Goal: Task Accomplishment & Management: Manage account settings

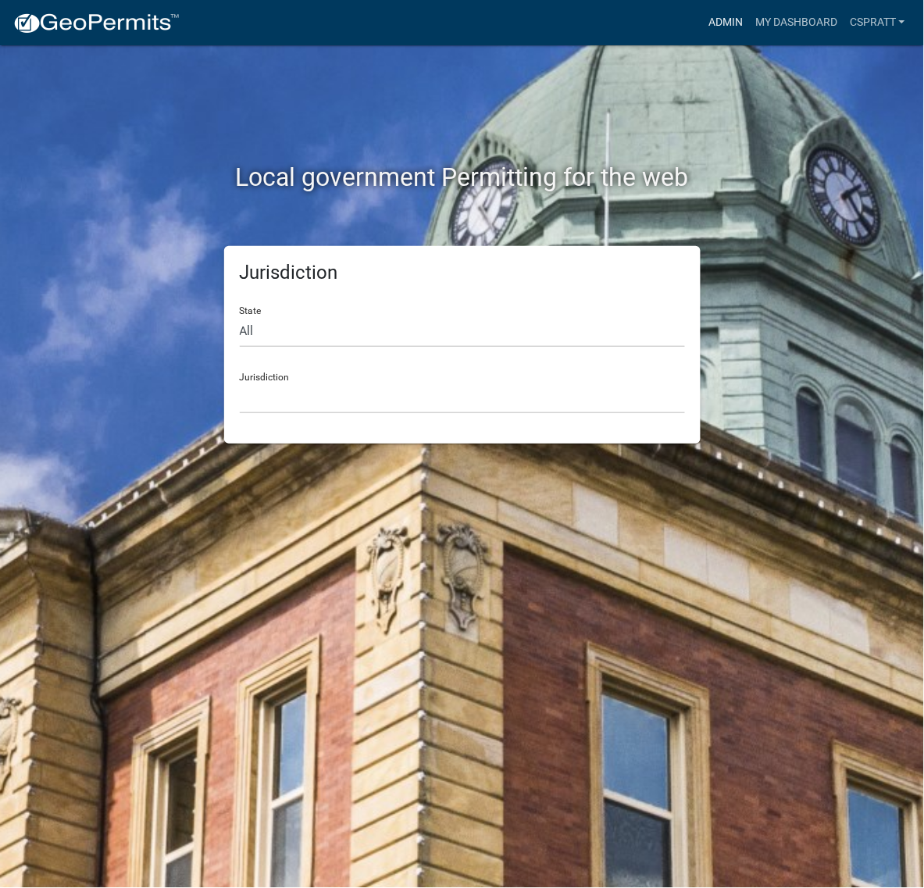
click at [702, 23] on link "Admin" at bounding box center [725, 23] width 47 height 30
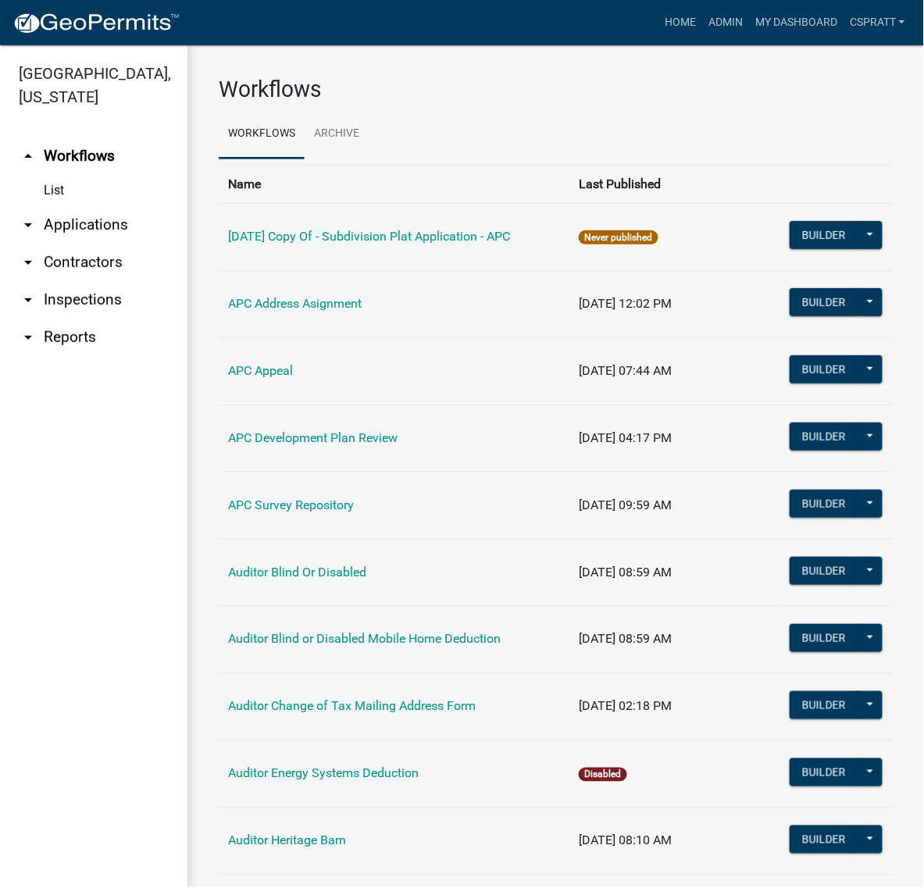
click at [121, 244] on link "arrow_drop_down Applications" at bounding box center [93, 224] width 187 height 37
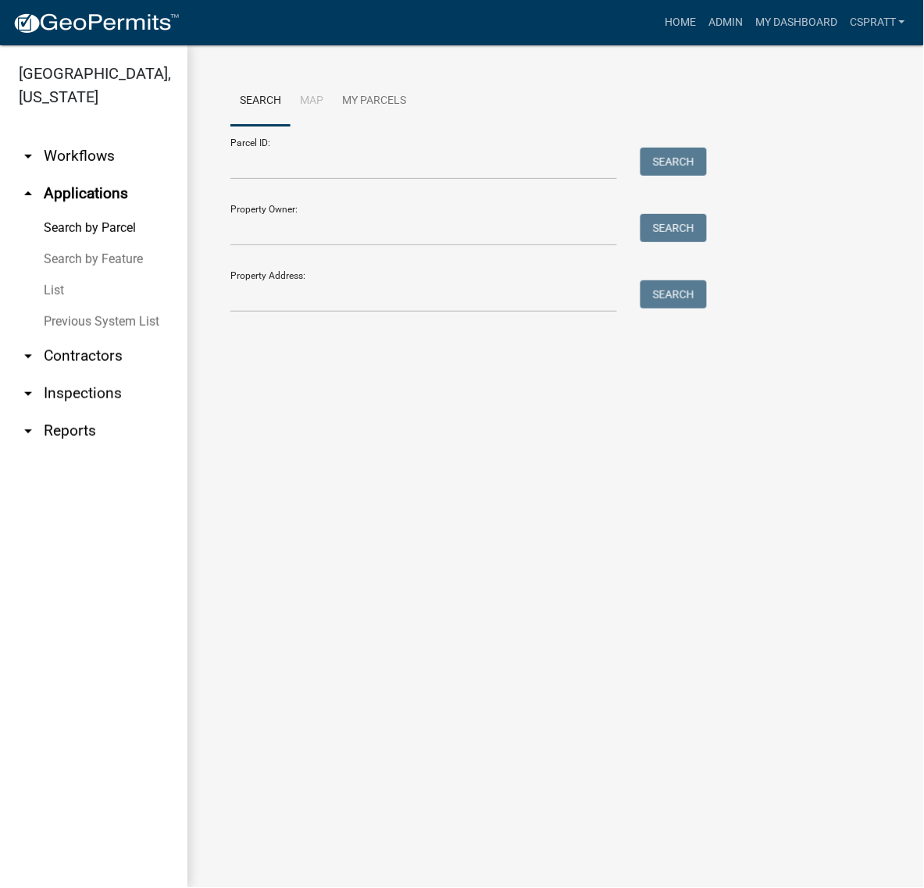
click at [61, 306] on link "List" at bounding box center [93, 290] width 187 height 31
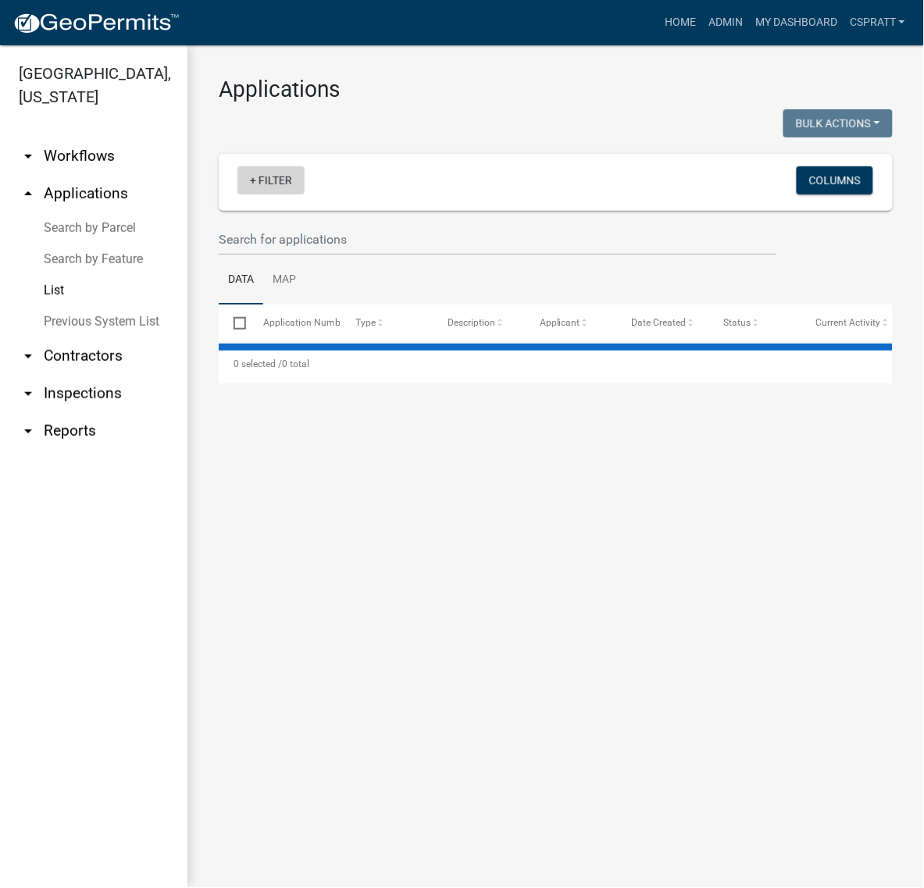
click at [291, 194] on link "+ Filter" at bounding box center [270, 180] width 67 height 28
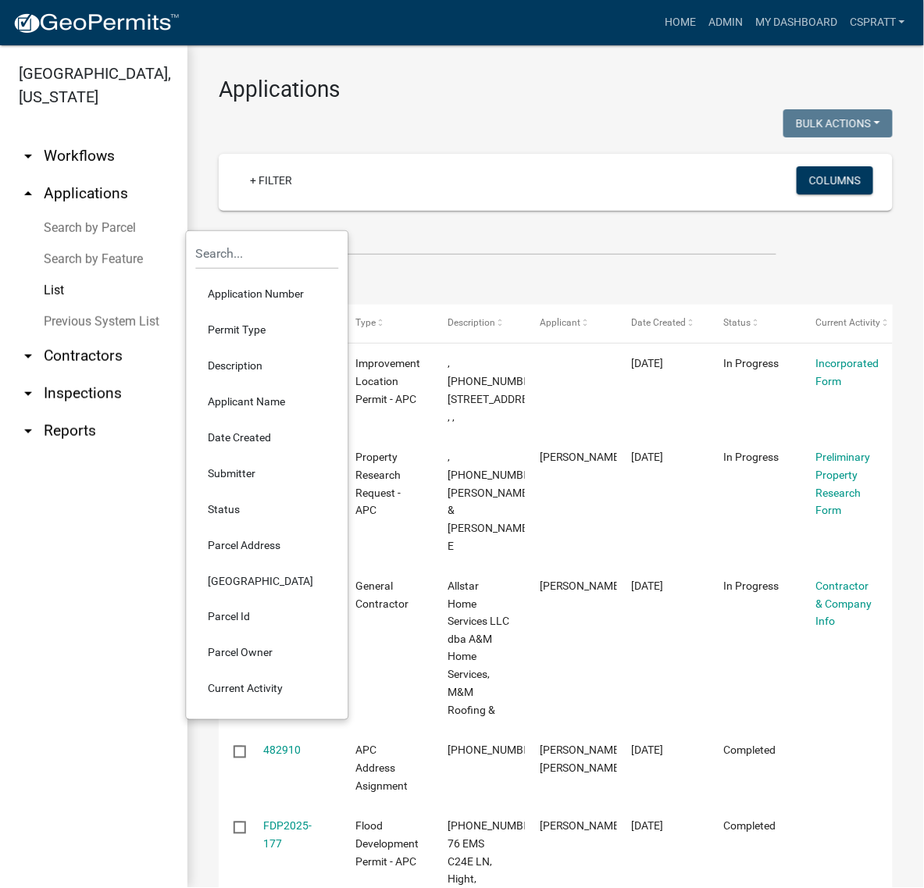
click at [255, 344] on li "Permit Type" at bounding box center [267, 330] width 143 height 36
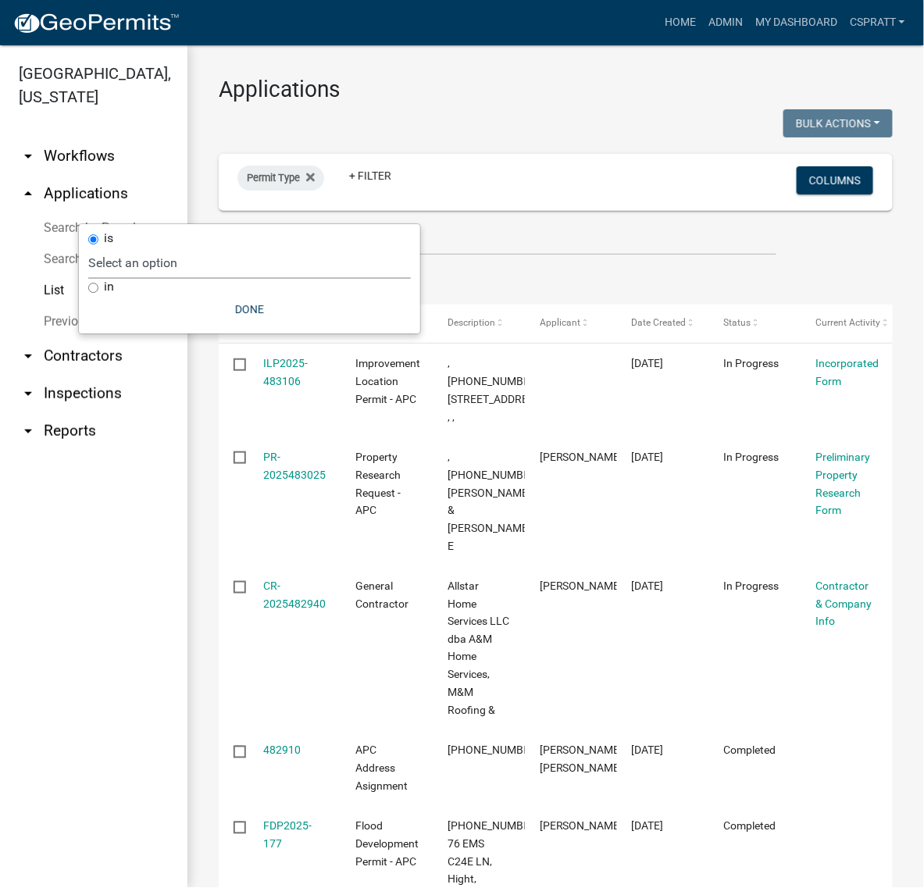
click at [237, 279] on select "Select an option 6 27 2024 Copy Of - Subdivision Plat Application - APC APC Add…" at bounding box center [249, 263] width 323 height 32
select select "a2c991f8-68ce-43d3-971c-57015753063b"
click at [177, 252] on select "Select an option 6 27 2024 Copy Of - Subdivision Plat Application - APC APC Add…" at bounding box center [249, 263] width 323 height 32
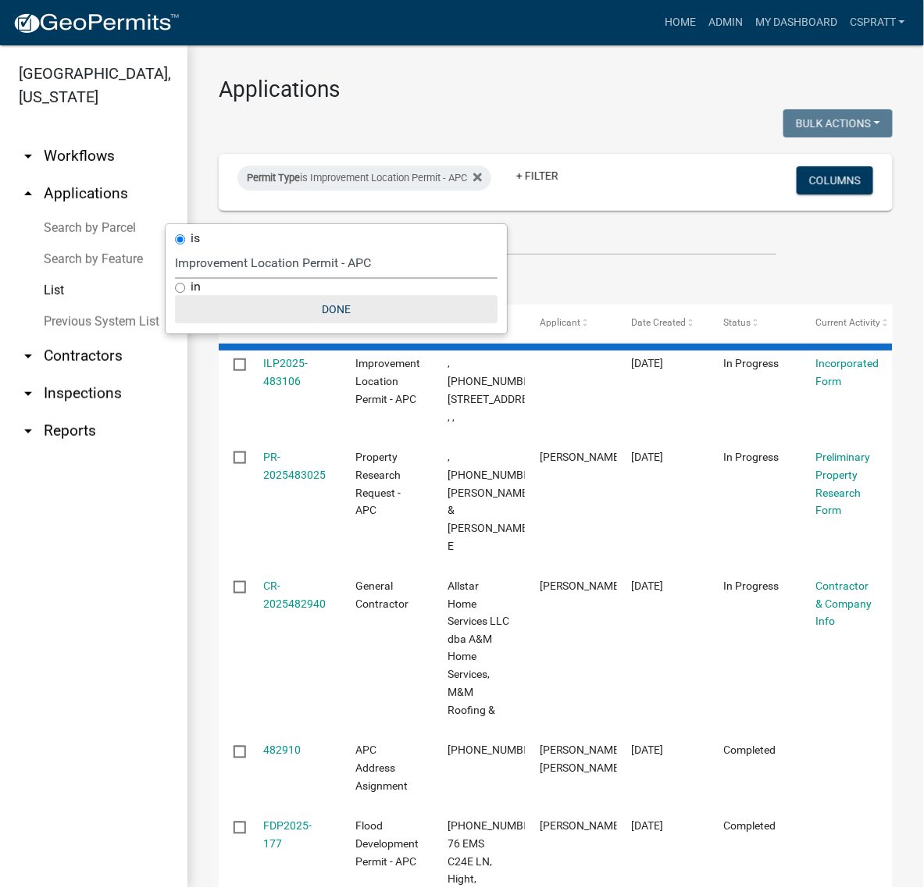
click at [359, 323] on button "Done" at bounding box center [336, 309] width 323 height 28
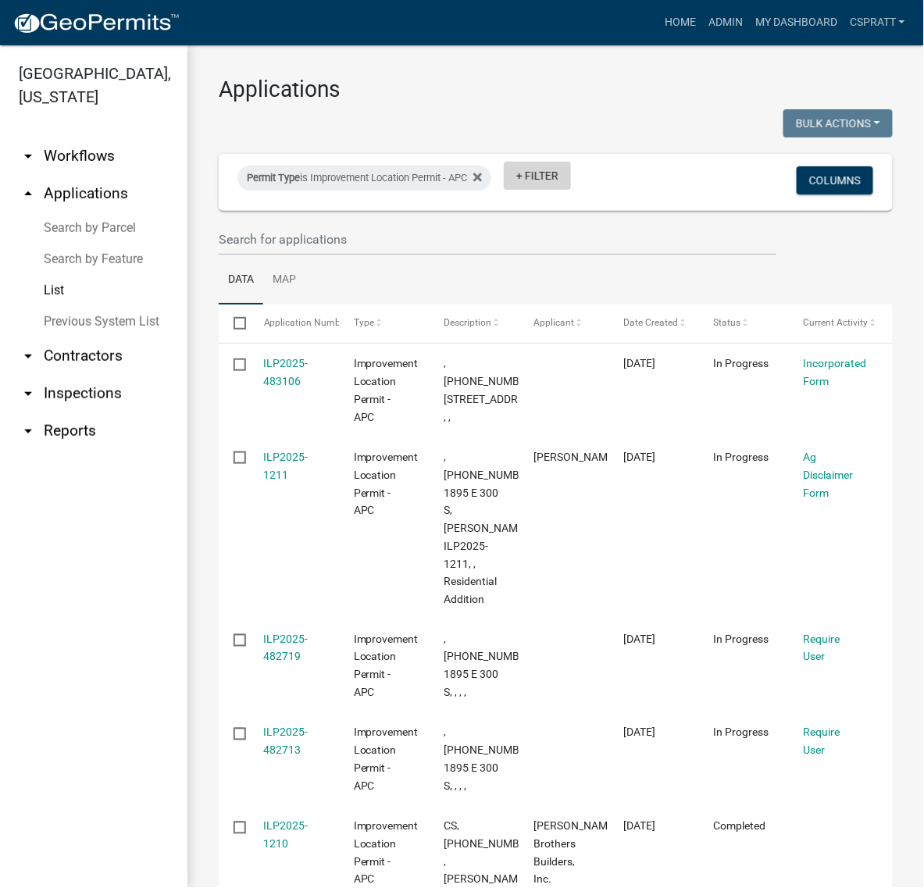
click at [547, 190] on link "+ Filter" at bounding box center [537, 176] width 67 height 28
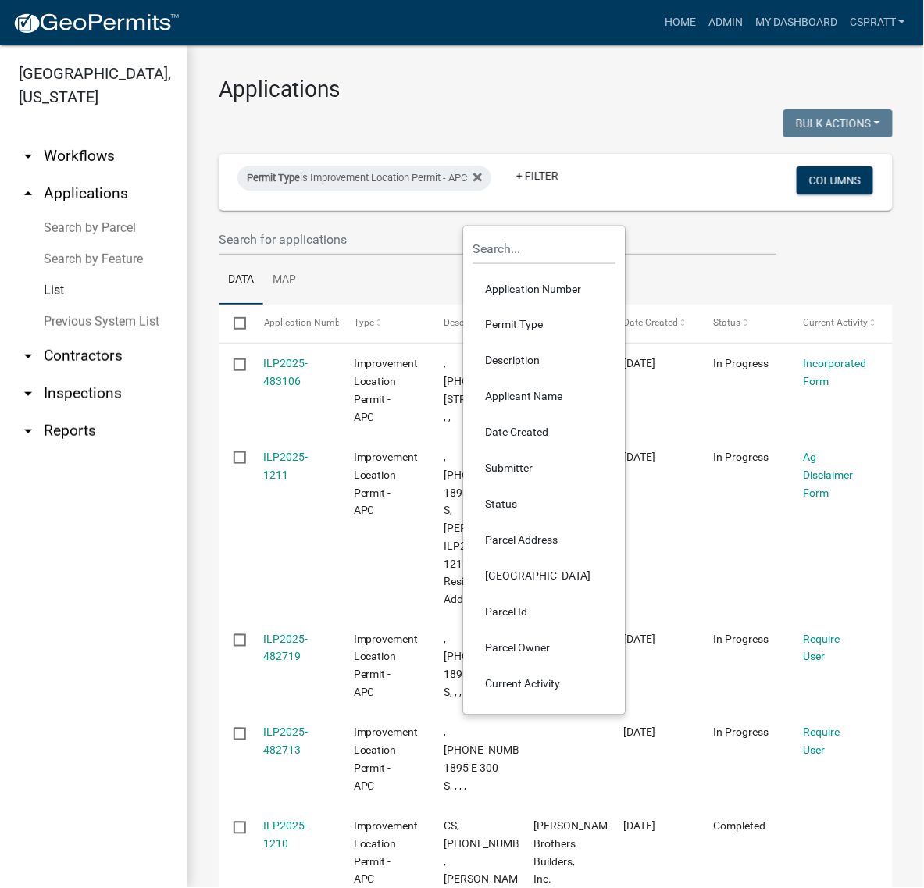
click at [515, 523] on li "Status" at bounding box center [544, 505] width 143 height 36
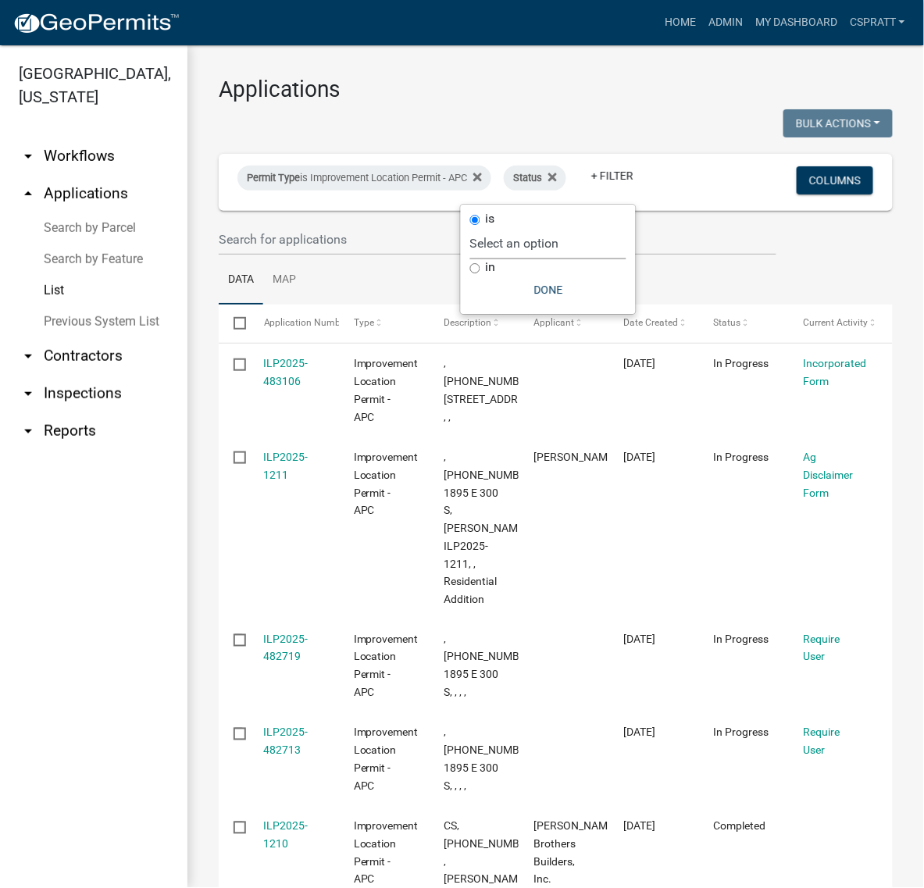
click at [539, 255] on select "Select an option Not Started In Progress Completed Expired Locked Withdrawn Voi…" at bounding box center [548, 243] width 156 height 32
select select "1"
click at [470, 259] on select "Select an option Not Started In Progress Completed Expired Locked Withdrawn Voi…" at bounding box center [548, 243] width 156 height 32
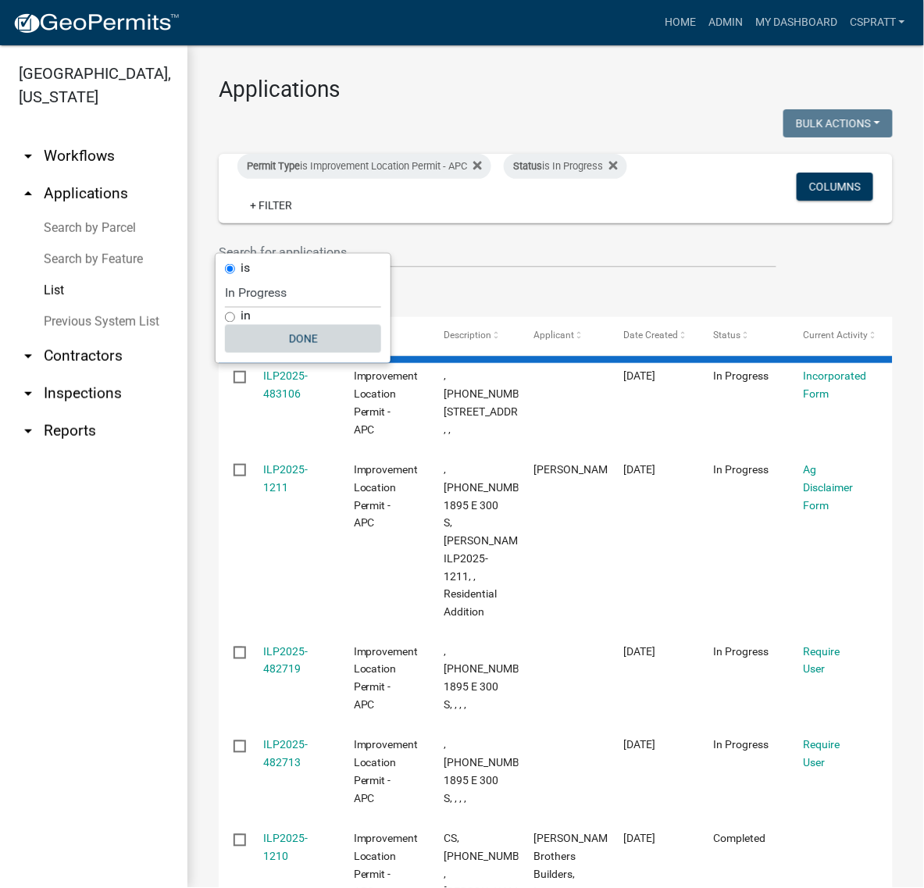
click at [315, 353] on button "Done" at bounding box center [303, 339] width 156 height 28
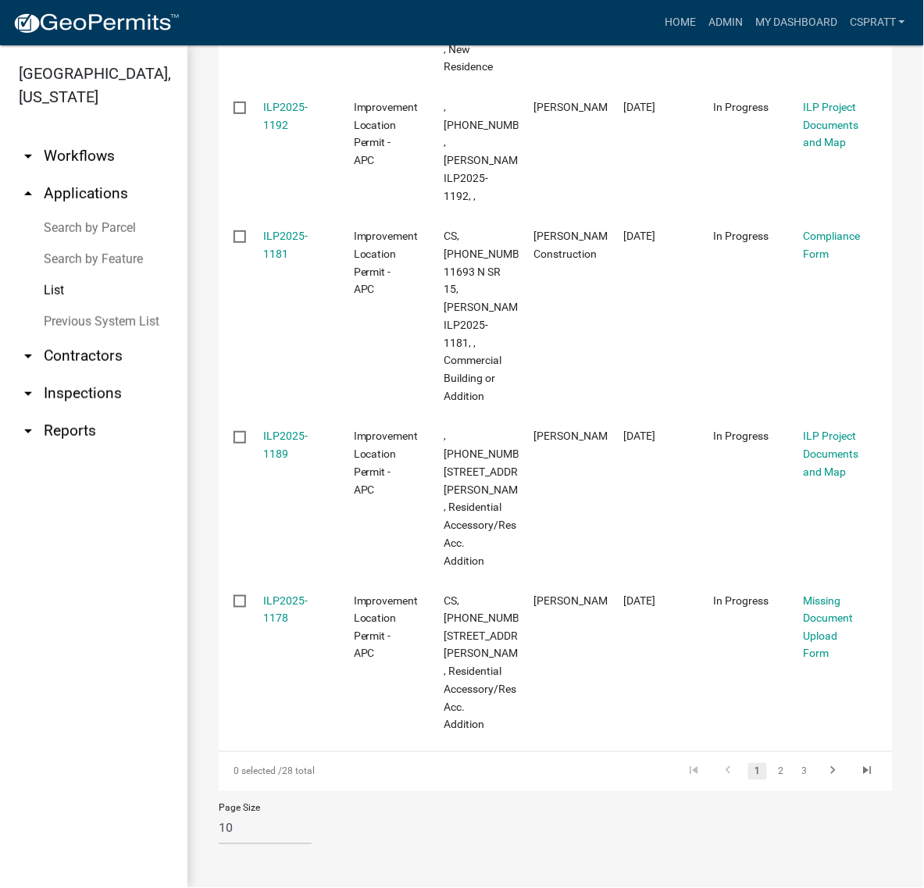
scroll to position [1429, 0]
click at [772, 763] on link "2" at bounding box center [781, 771] width 19 height 17
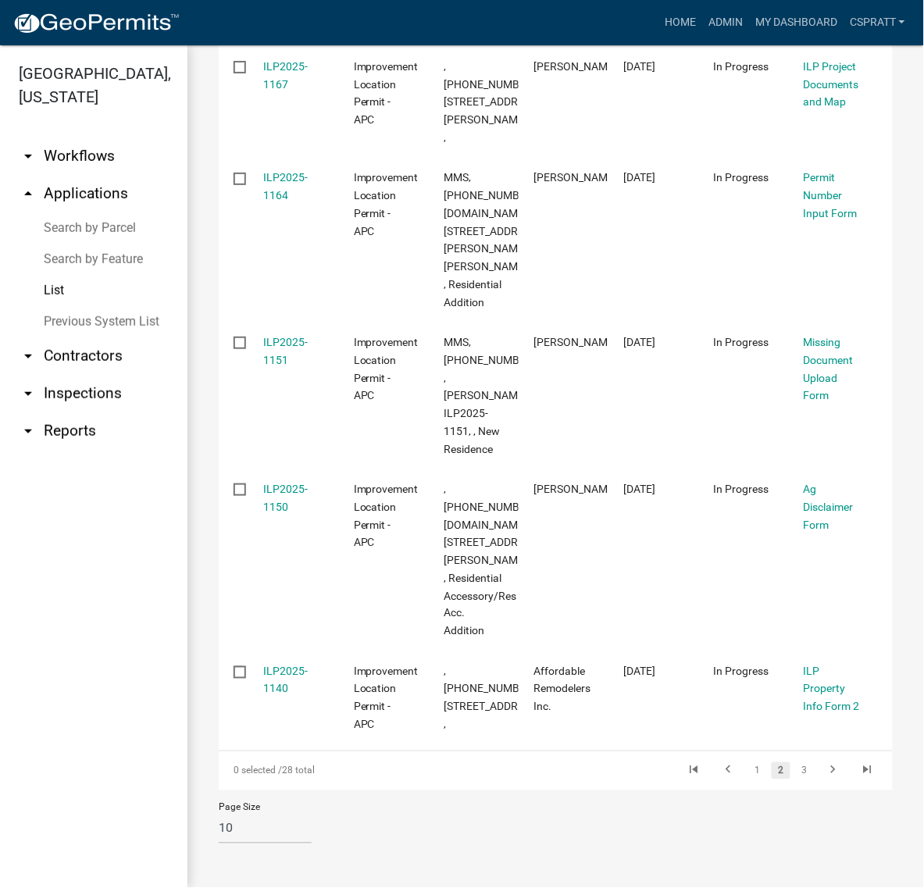
scroll to position [1571, 0]
click at [795, 762] on link "3" at bounding box center [804, 770] width 19 height 17
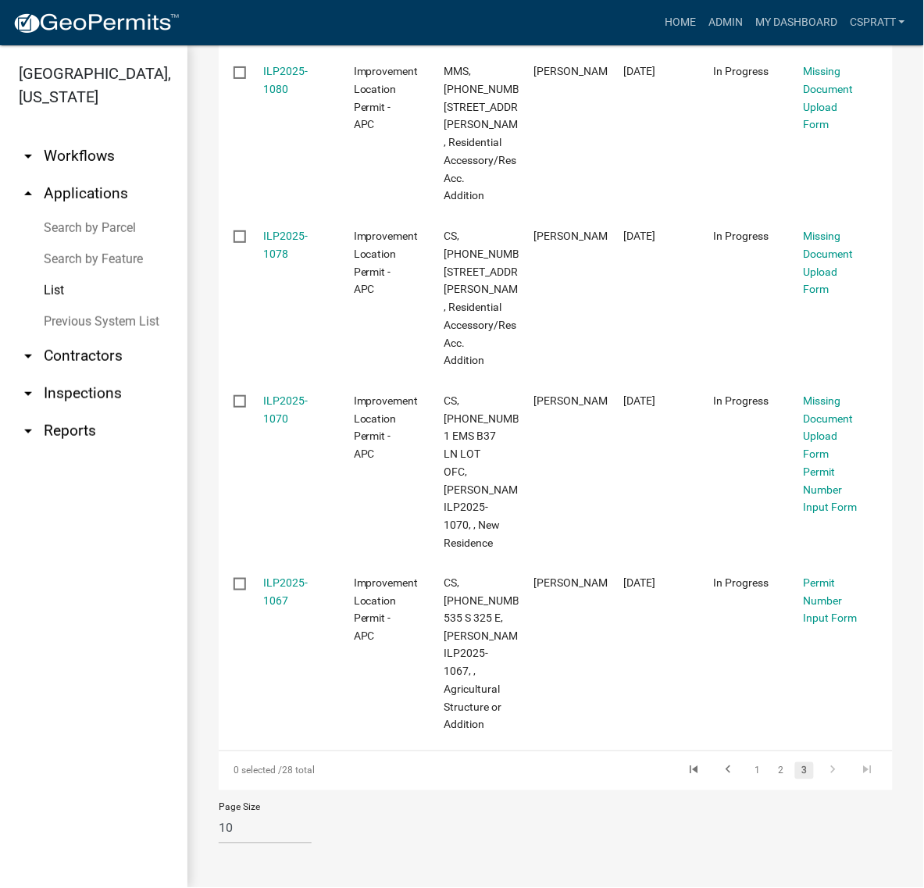
scroll to position [1443, 0]
click at [658, 21] on link "Home" at bounding box center [680, 23] width 44 height 30
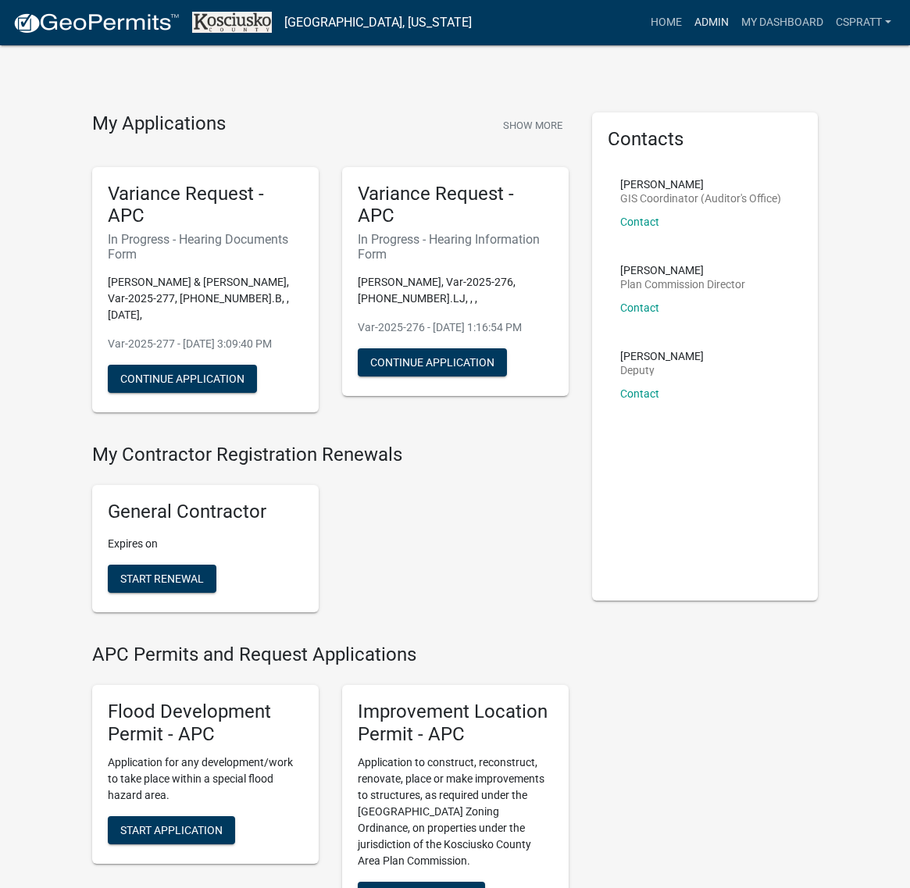
click at [688, 29] on link "Admin" at bounding box center [711, 23] width 47 height 30
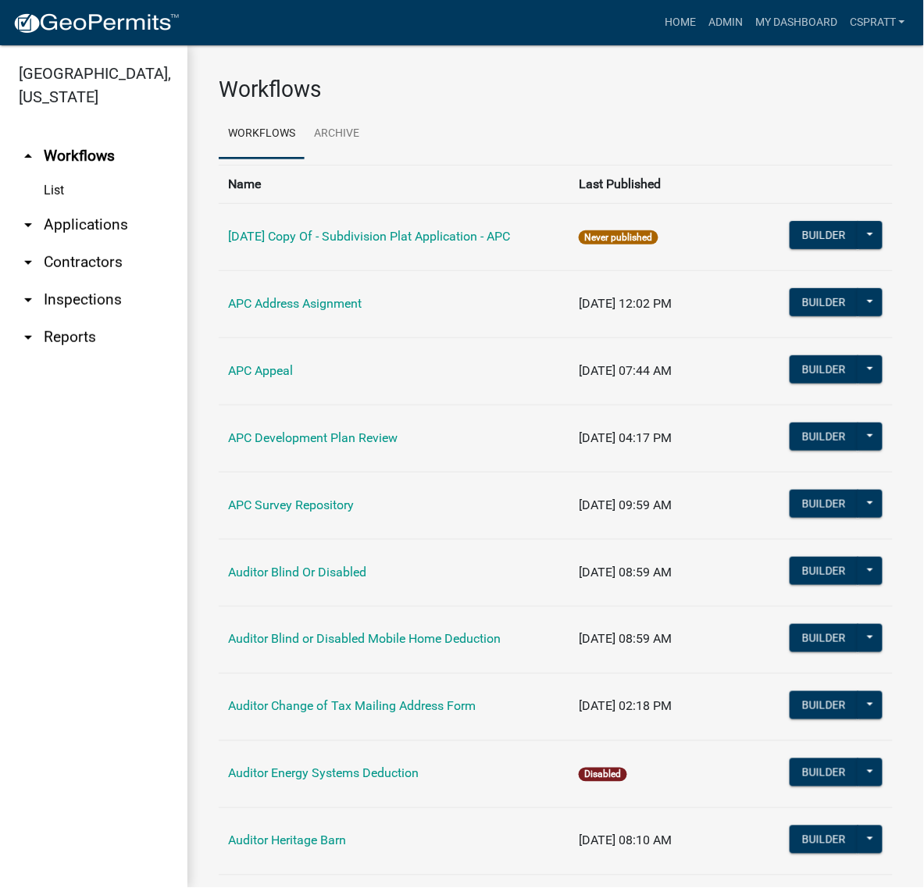
click at [119, 244] on link "arrow_drop_down Applications" at bounding box center [93, 224] width 187 height 37
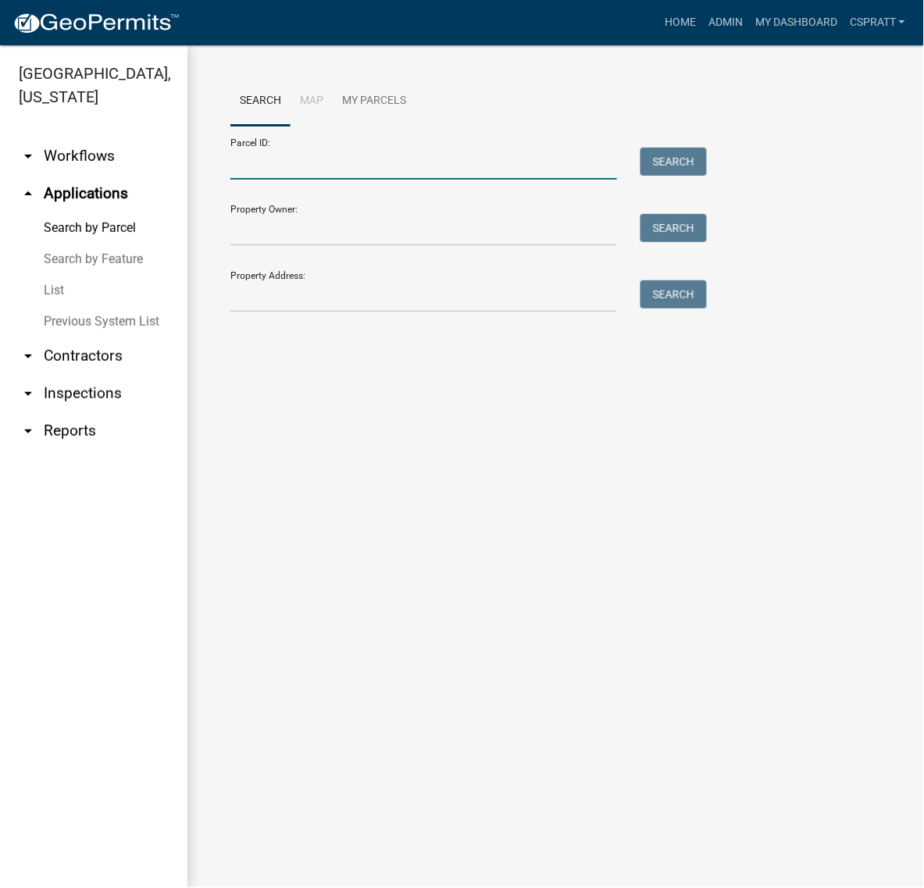
click at [264, 180] on input "Parcel ID:" at bounding box center [423, 164] width 387 height 32
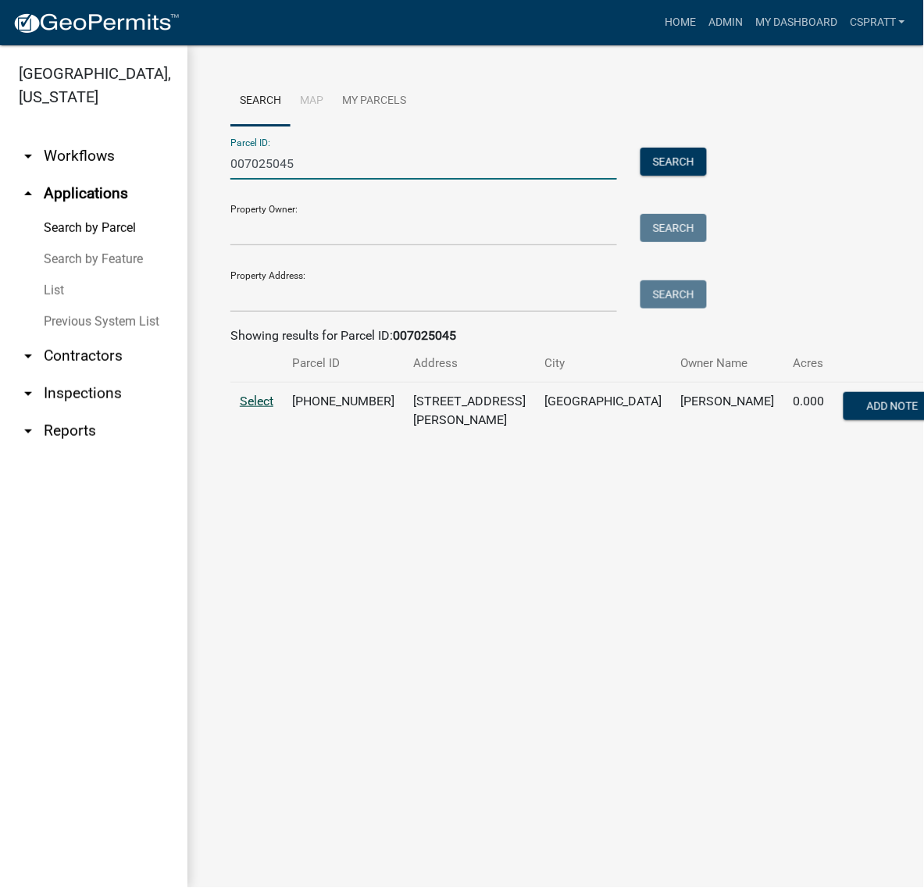
type input "007025045"
click at [262, 408] on span "Select" at bounding box center [257, 401] width 34 height 15
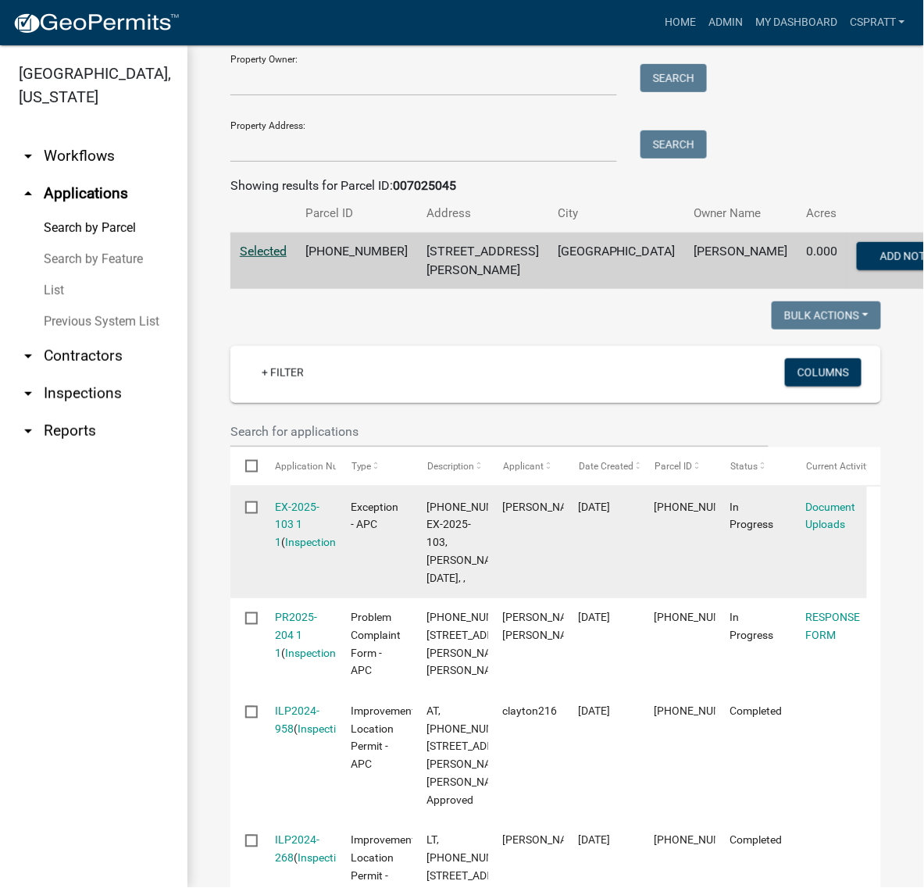
scroll to position [195, 0]
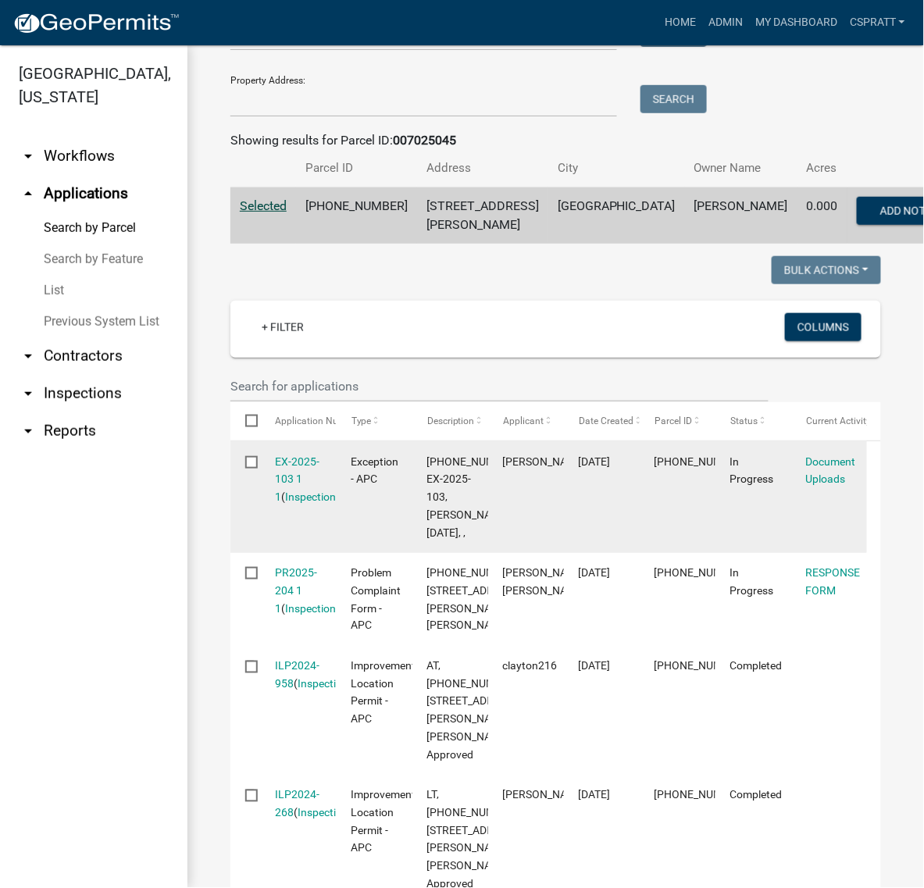
click at [301, 506] on div "EX-2025-103 1 1 ( Inspections )" at bounding box center [299, 479] width 46 height 53
click at [295, 504] on link "EX-2025-103 1 1" at bounding box center [298, 479] width 45 height 48
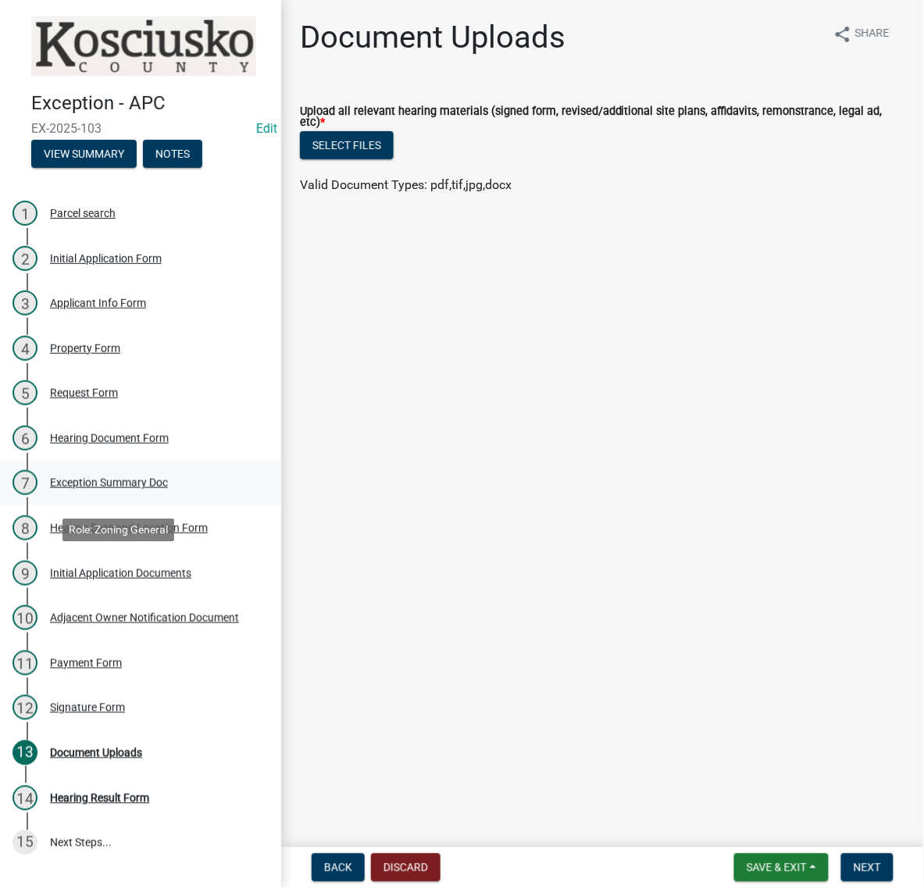
scroll to position [195, 0]
click at [131, 433] on div "Hearing Document Form" at bounding box center [109, 438] width 119 height 11
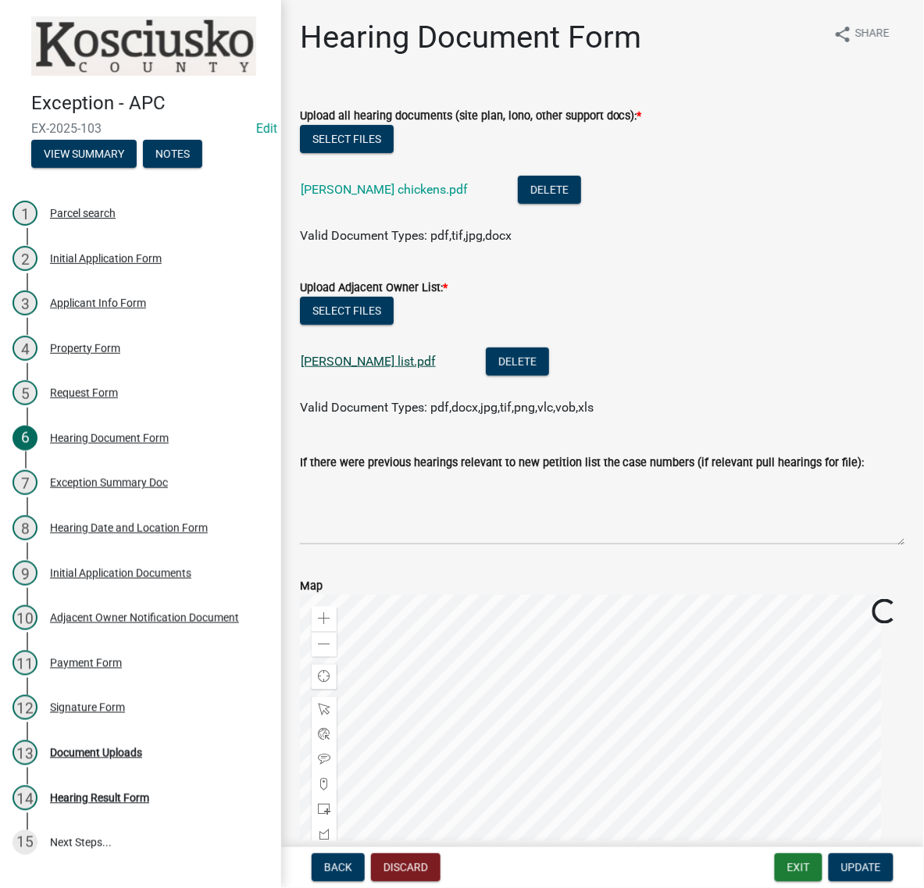
click at [387, 369] on link "cotner list.pdf" at bounding box center [368, 361] width 135 height 15
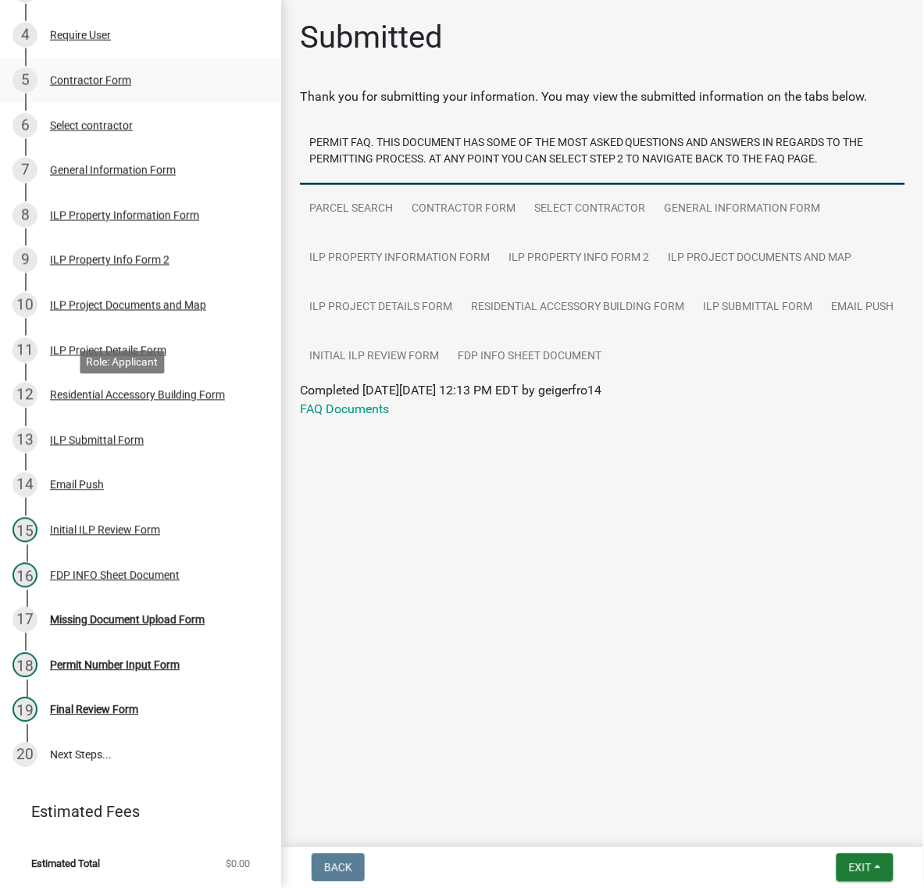
scroll to position [683, 0]
click at [99, 626] on div "Missing Document Upload Form" at bounding box center [127, 620] width 155 height 11
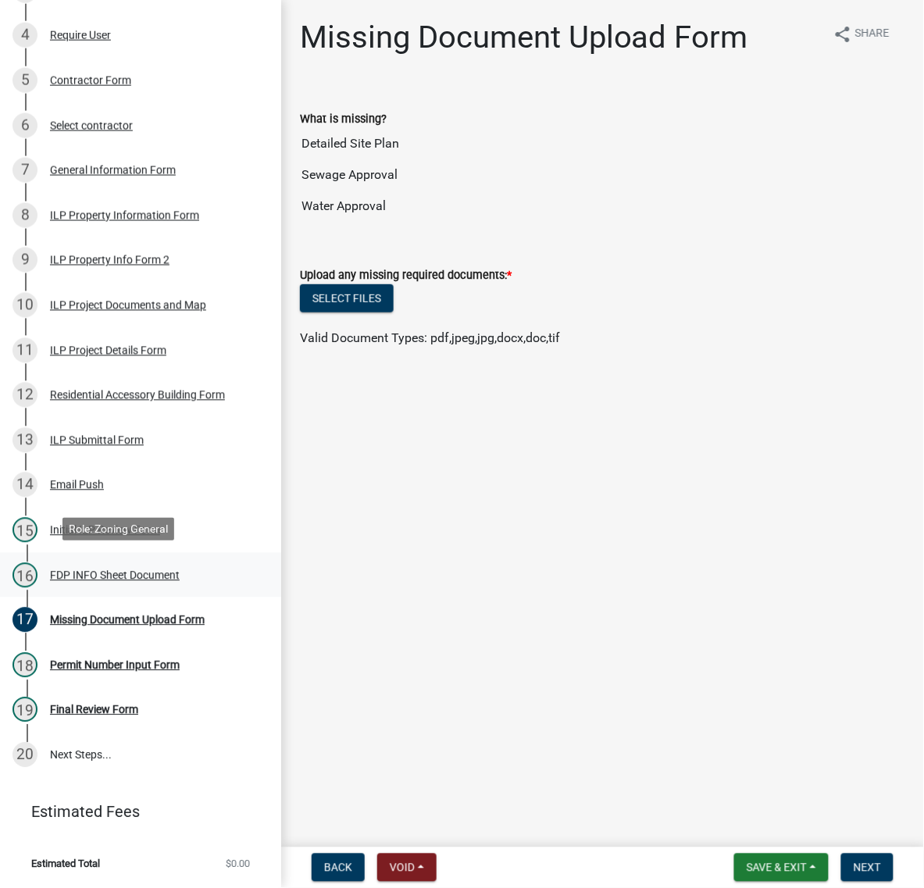
click at [130, 579] on div "FDP INFO Sheet Document" at bounding box center [115, 575] width 130 height 11
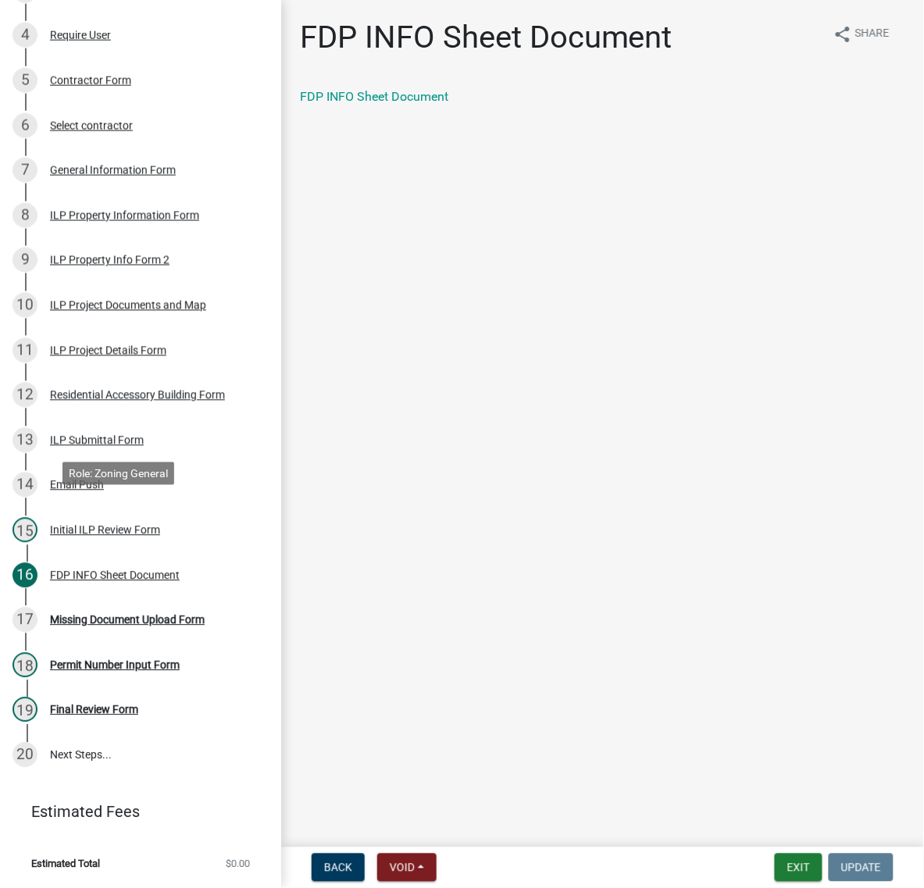
click at [103, 525] on div "Initial ILP Review Form" at bounding box center [105, 530] width 110 height 11
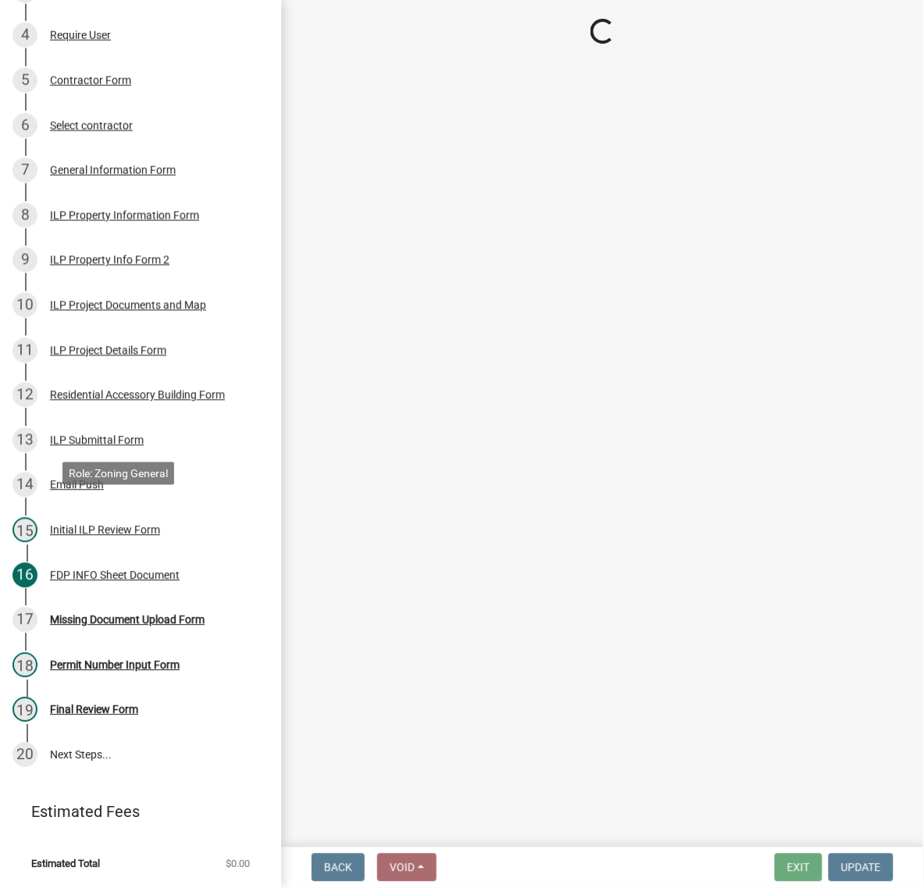
select select "c872cdc8-ca01-49f1-a213-e4b05fa58cd2"
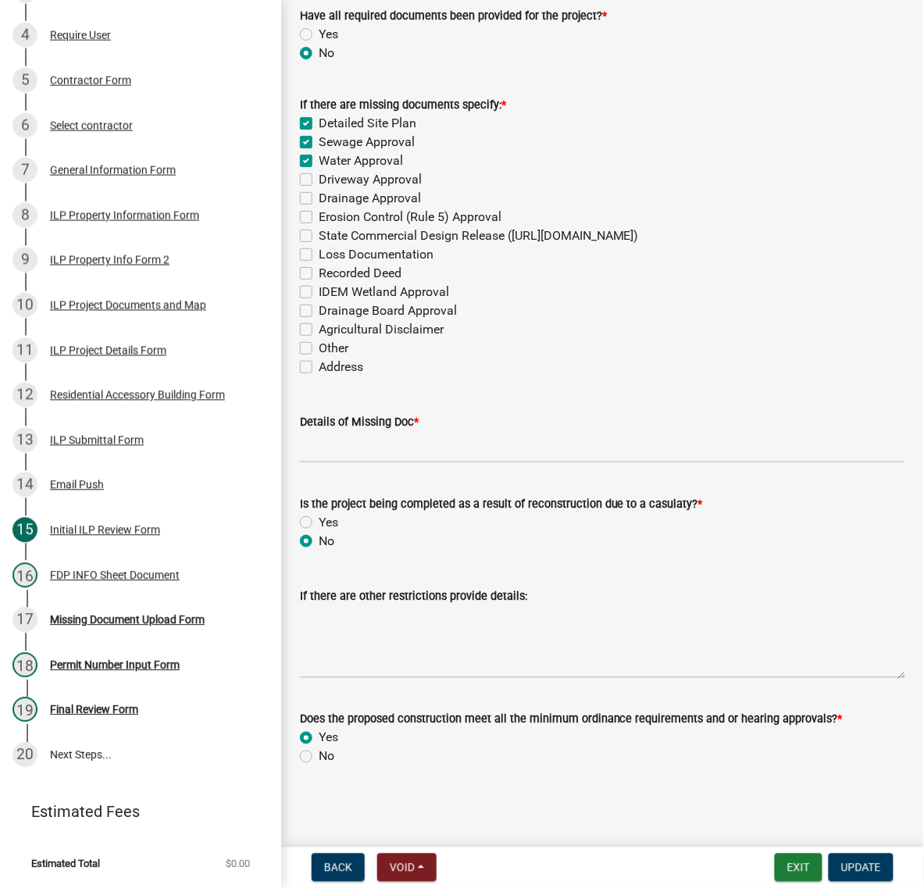
scroll to position [2121, 0]
click at [104, 300] on div "ILP Project Documents and Map" at bounding box center [128, 305] width 156 height 11
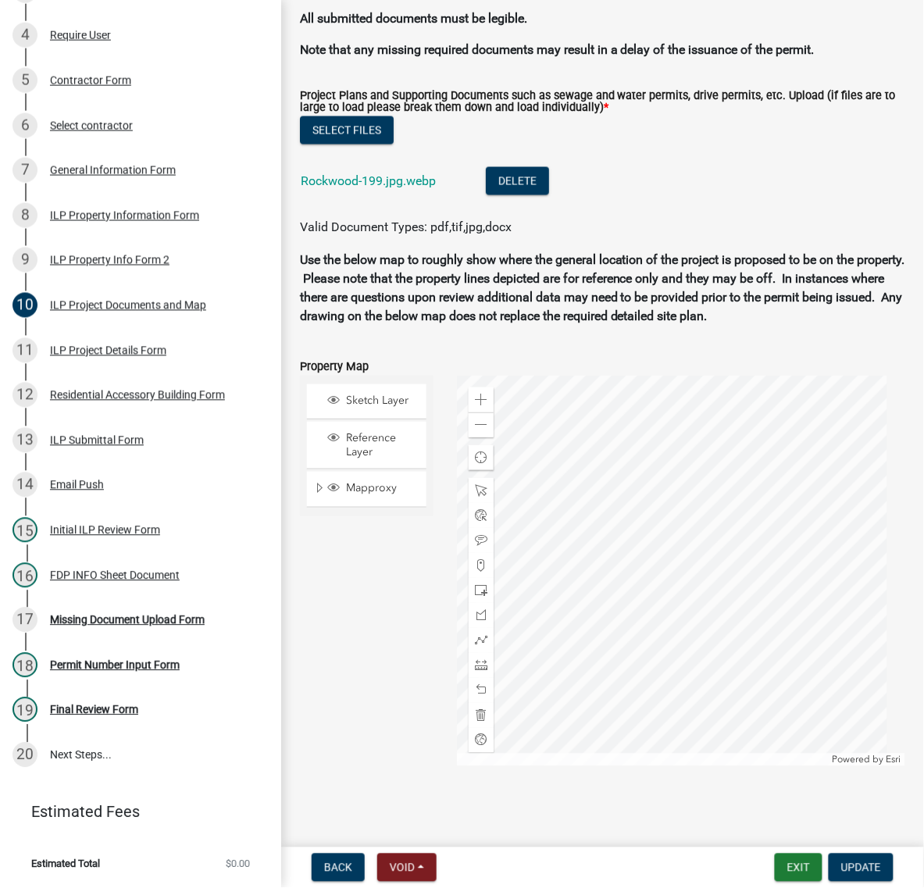
scroll to position [2050, 0]
click at [412, 188] on link "Rockwood-199.jpg.webp" at bounding box center [368, 180] width 135 height 15
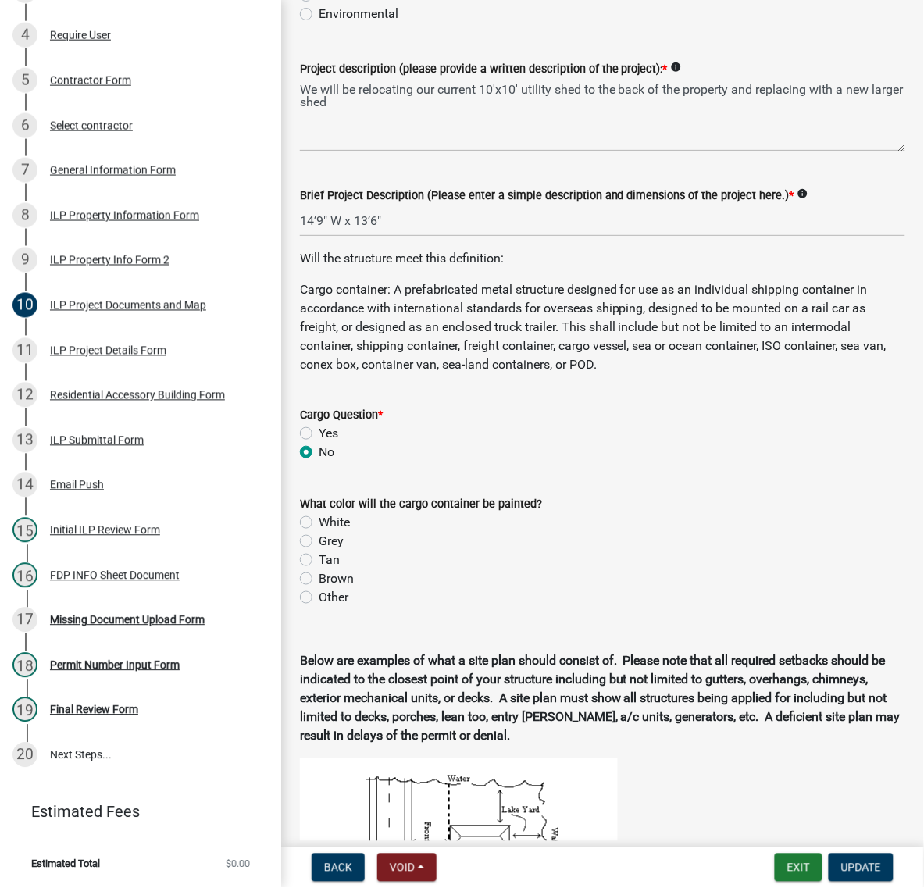
scroll to position [195, 0]
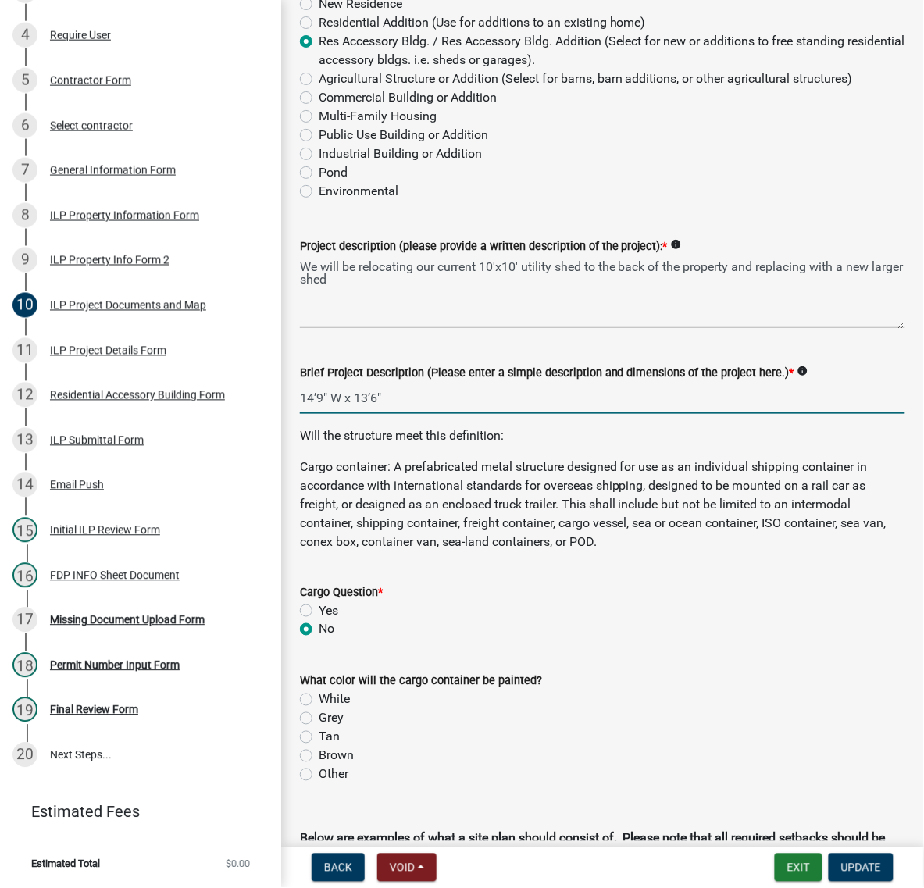
click at [459, 414] on input "14’9″ W x 13’6″" at bounding box center [602, 398] width 605 height 32
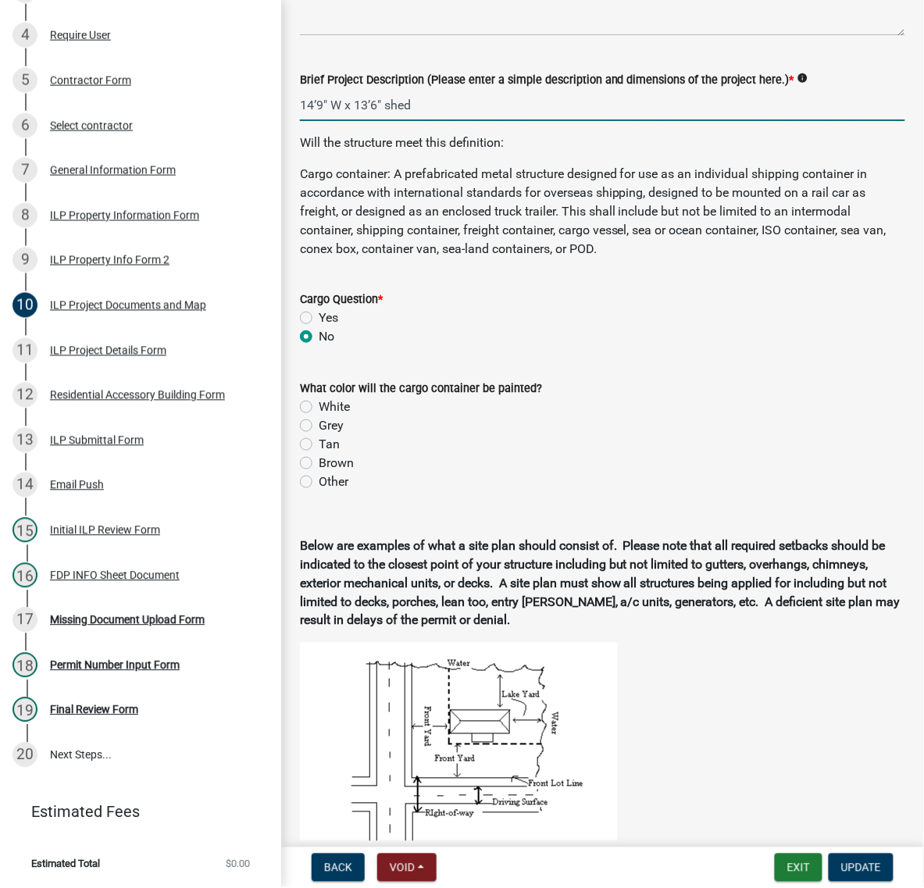
type input "14’9″ W x 13’6″ shed"
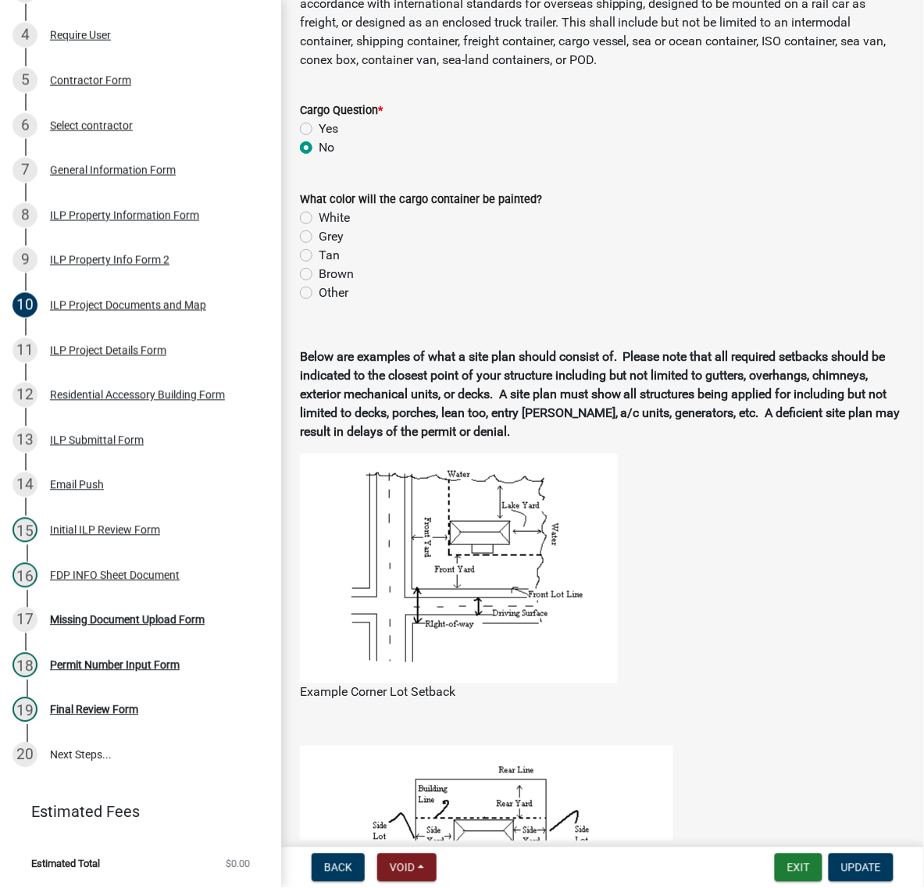
scroll to position [683, 0]
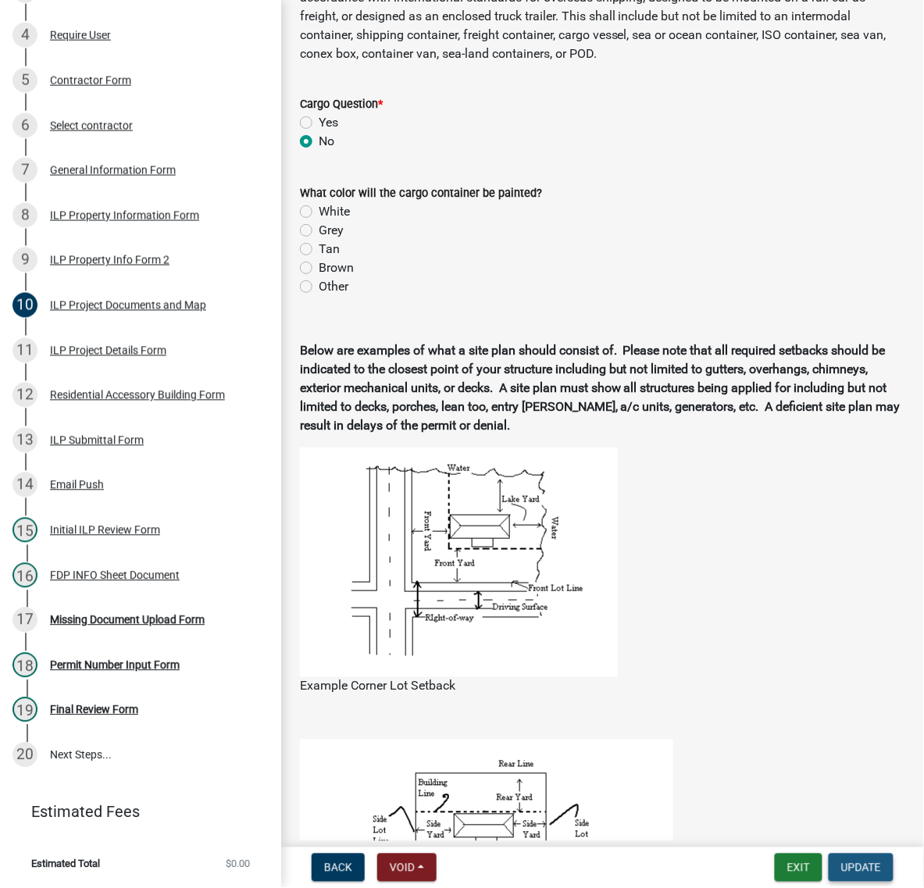
click at [830, 872] on button "Update" at bounding box center [861, 868] width 65 height 28
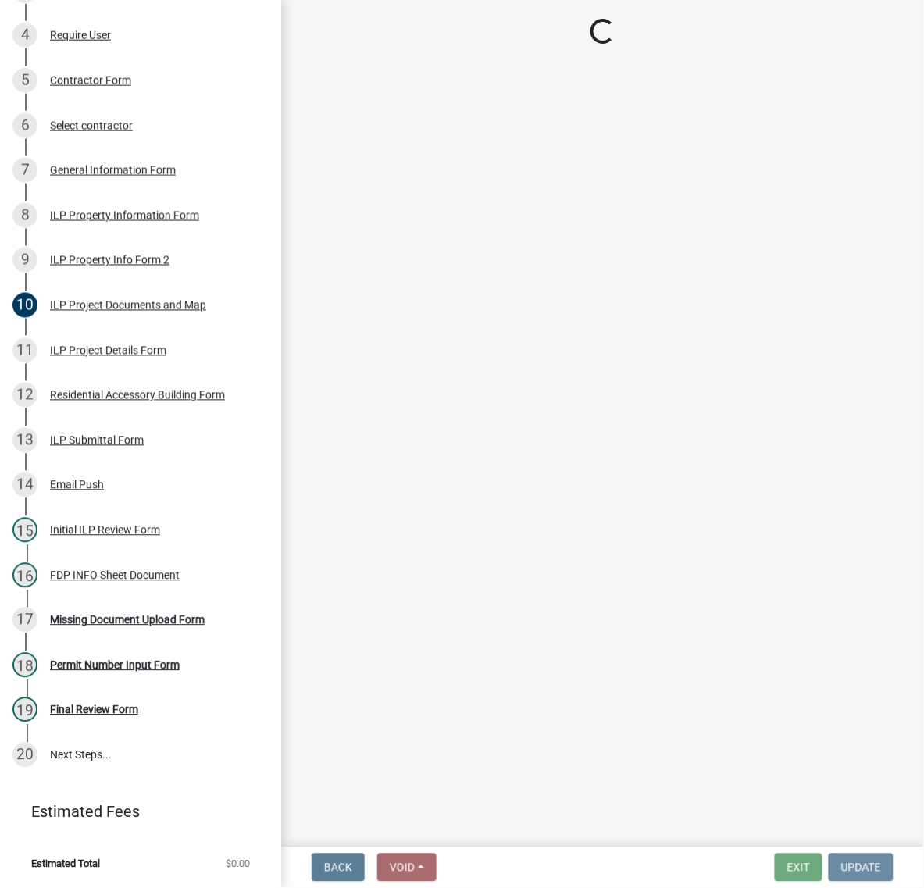
scroll to position [0, 0]
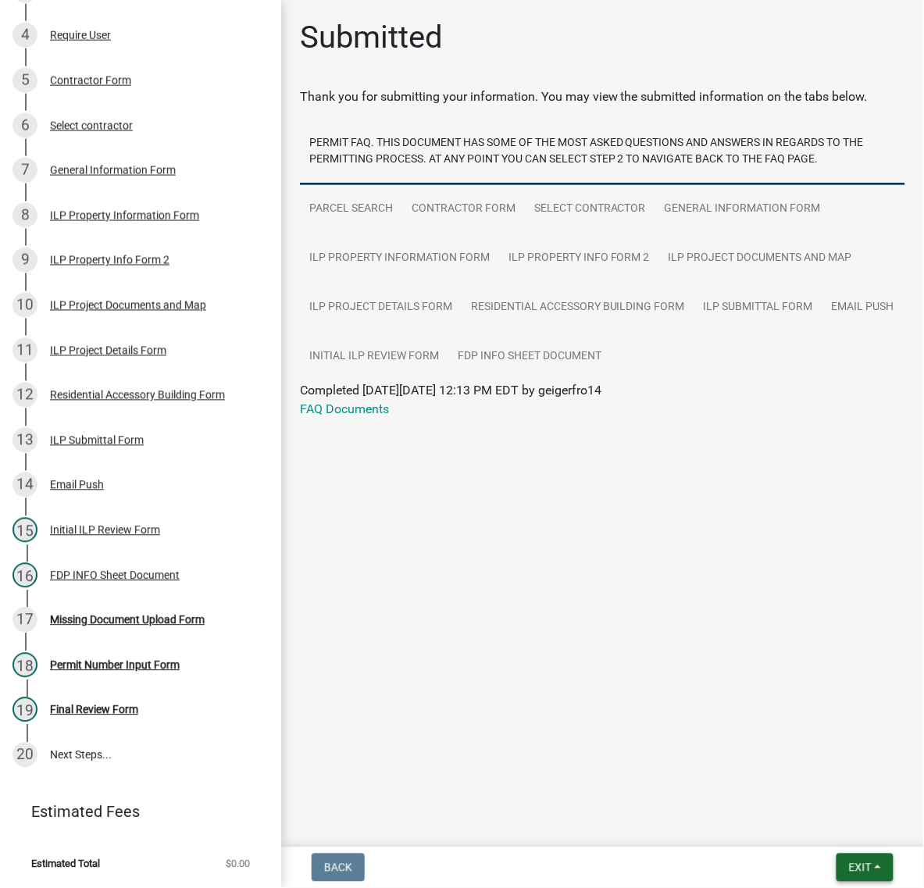
click at [846, 872] on button "Exit" at bounding box center [864, 868] width 57 height 28
click at [805, 807] on button "Save & Exit" at bounding box center [831, 819] width 125 height 37
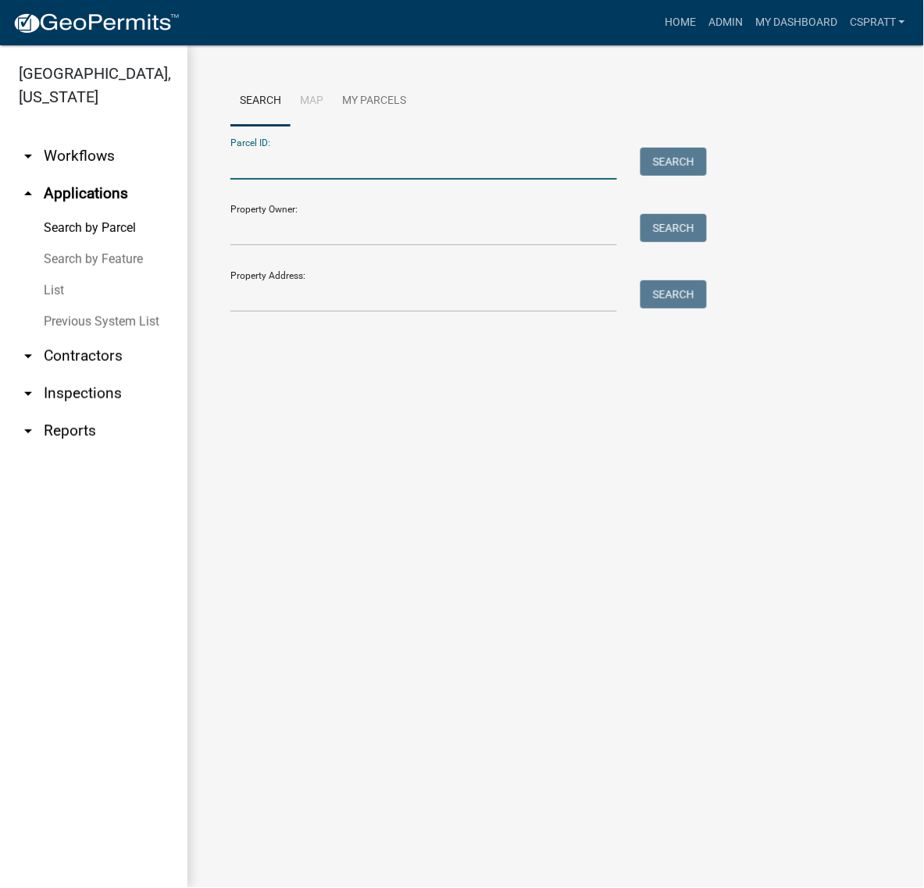
click at [294, 180] on input "Parcel ID:" at bounding box center [423, 164] width 387 height 32
click at [208, 182] on div "Search Map My Parcels Parcel ID: Search Property Owner: Search Property Address…" at bounding box center [555, 201] width 737 height 312
click at [324, 177] on input "Parcel ID:" at bounding box center [423, 164] width 387 height 32
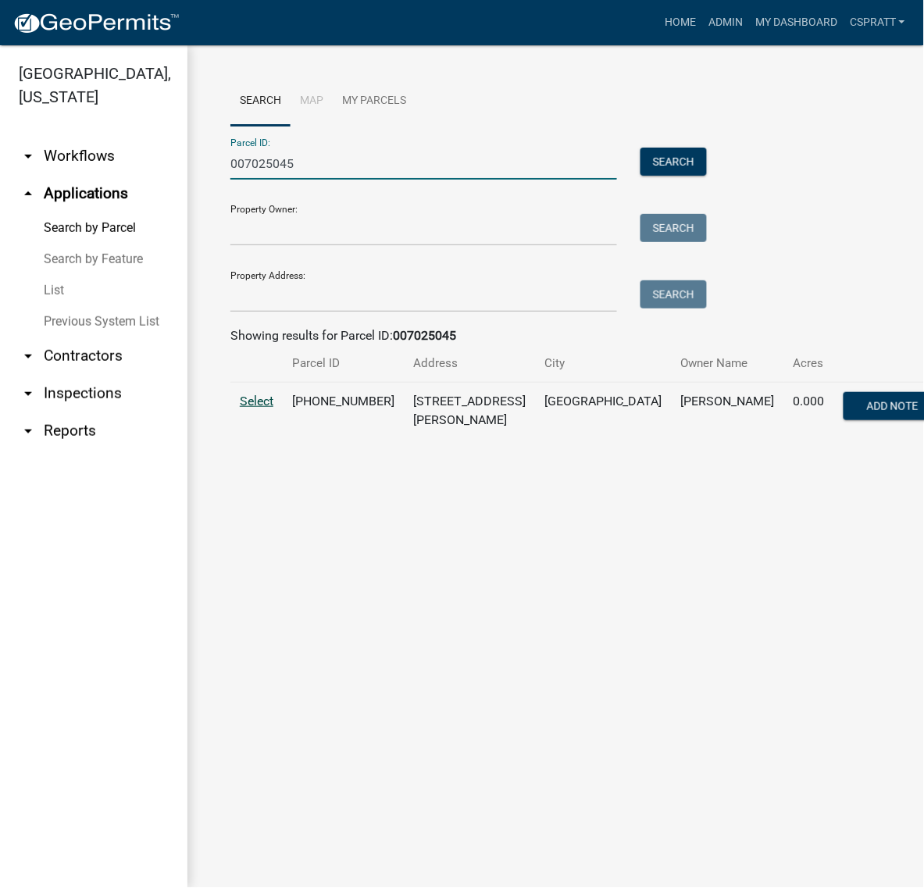
type input "007025045"
click at [259, 408] on span "Select" at bounding box center [257, 401] width 34 height 15
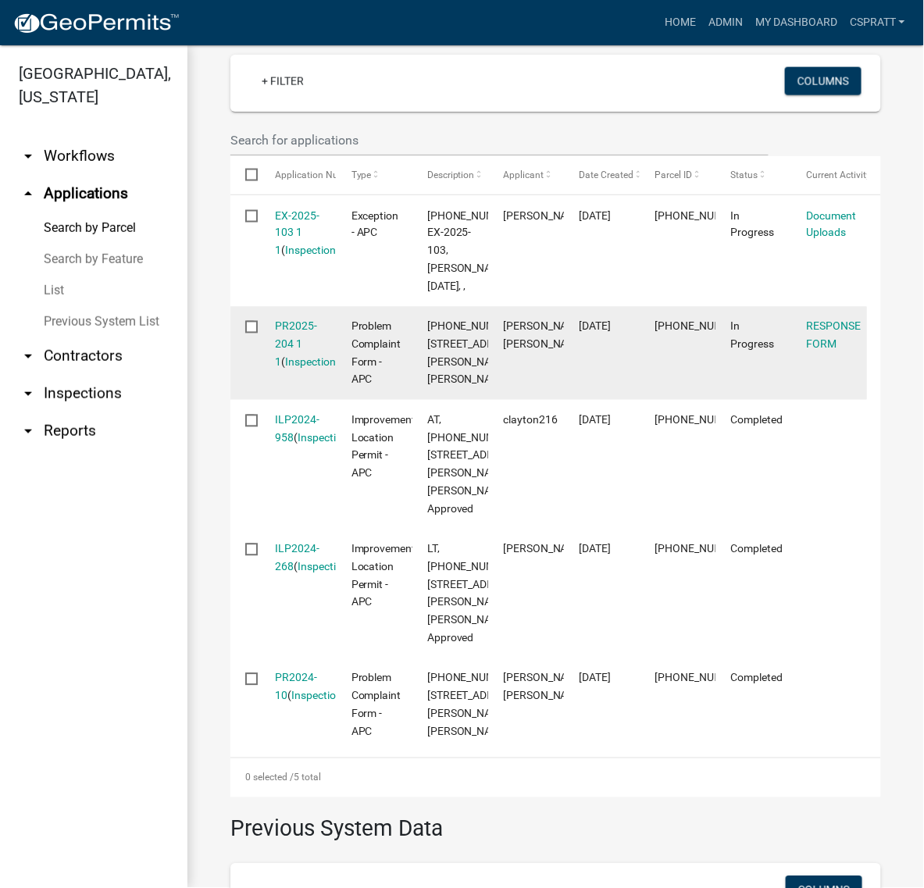
scroll to position [488, 0]
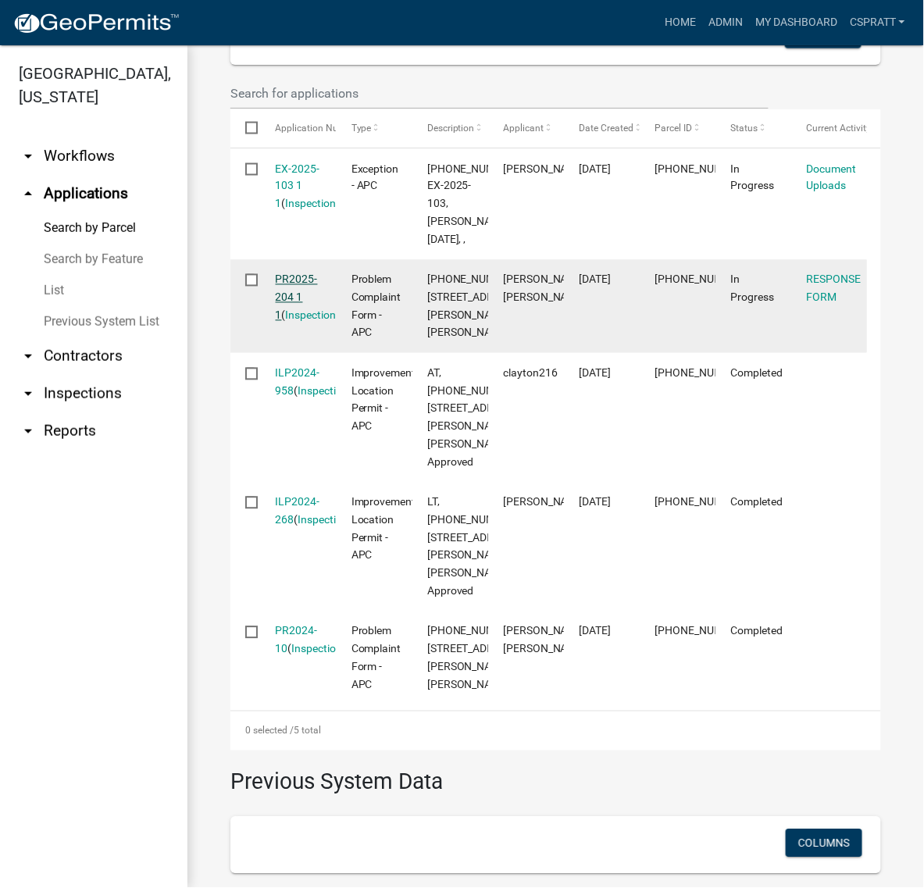
click at [315, 322] on link "PR2025-204 1 1" at bounding box center [297, 297] width 42 height 48
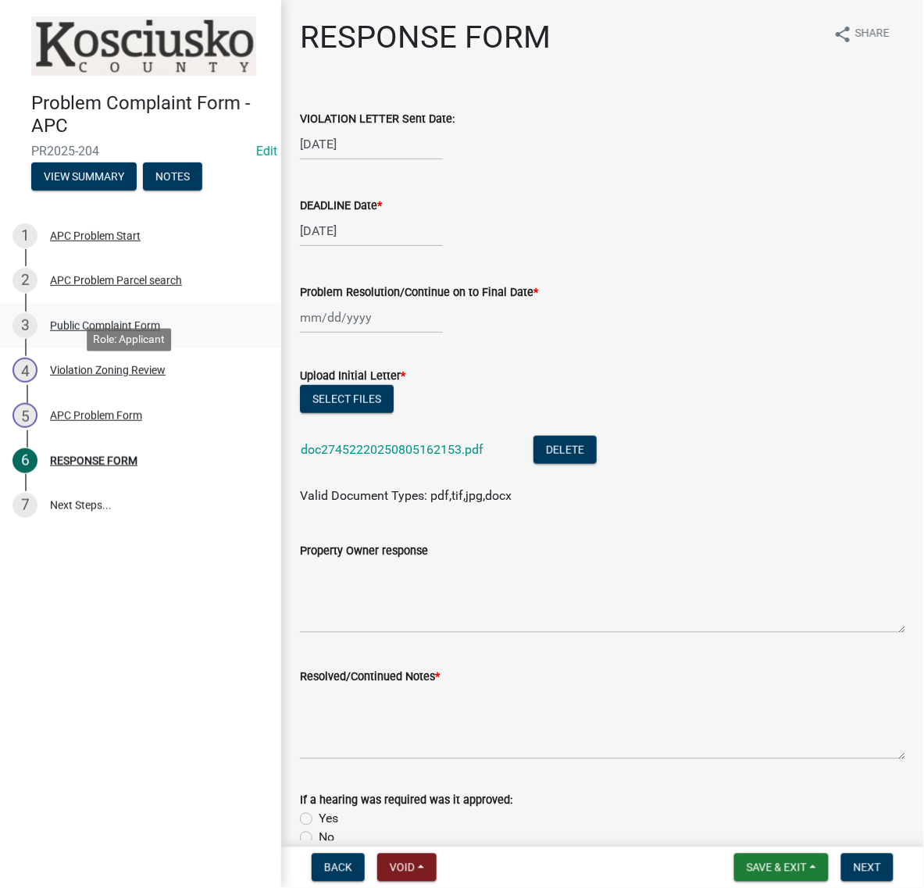
click at [134, 331] on div "Public Complaint Form" at bounding box center [105, 325] width 110 height 11
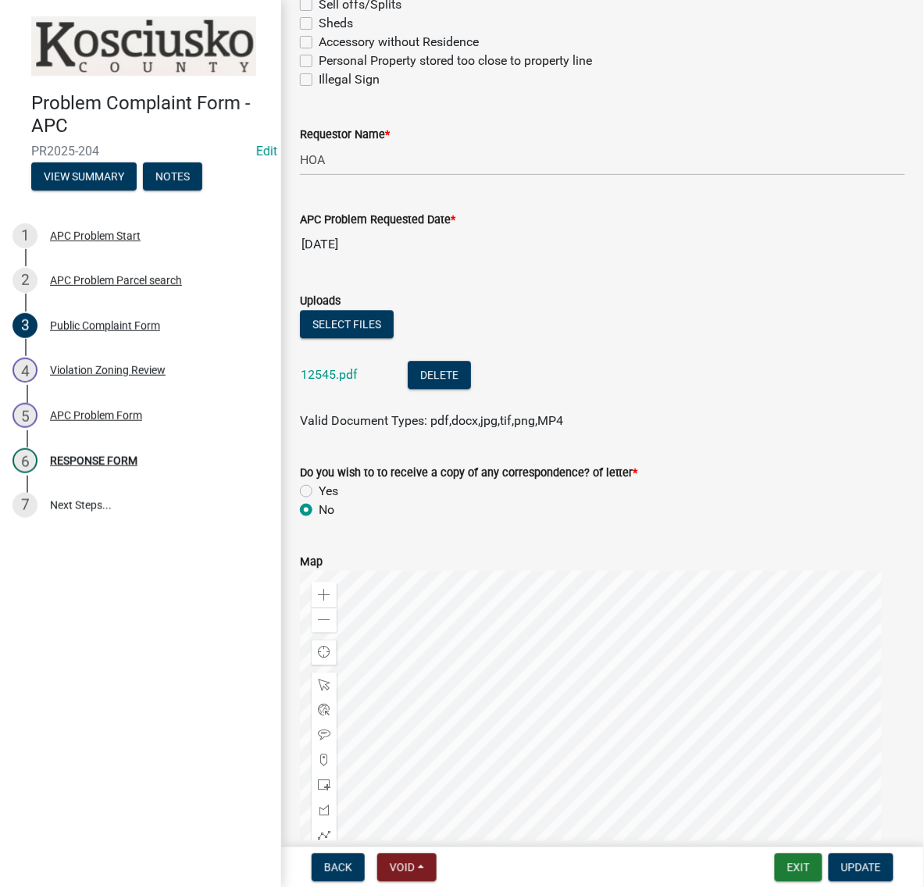
scroll to position [683, 0]
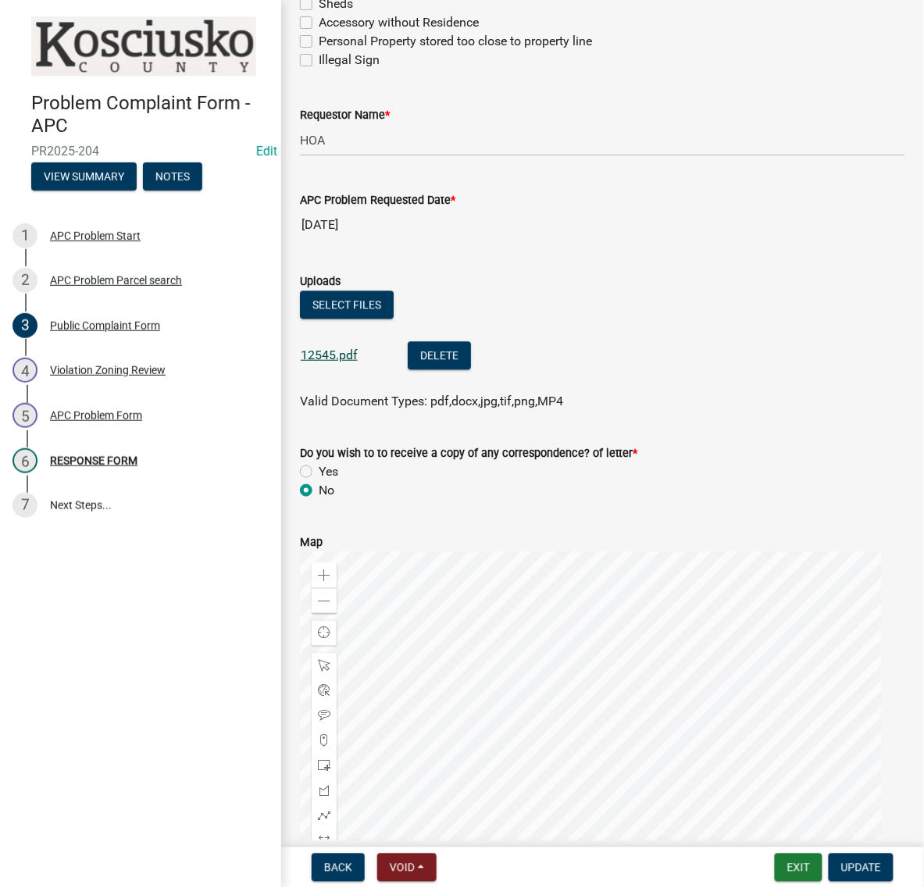
click at [358, 362] on link "12545.pdf" at bounding box center [329, 355] width 57 height 15
click at [786, 872] on button "Exit" at bounding box center [799, 868] width 48 height 28
